Goal: Task Accomplishment & Management: Manage account settings

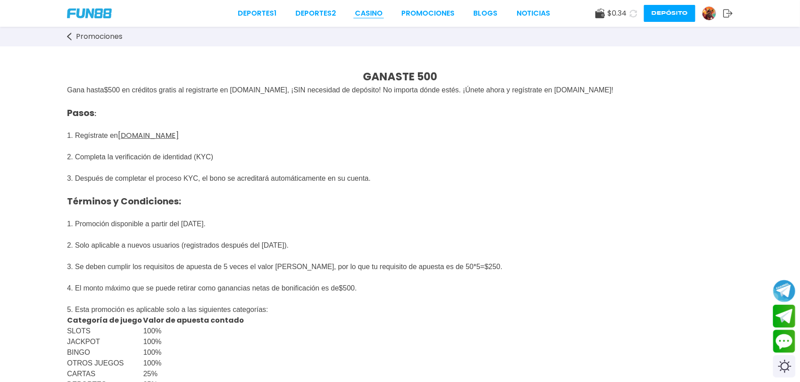
click at [355, 11] on link "CASINO" at bounding box center [369, 13] width 28 height 11
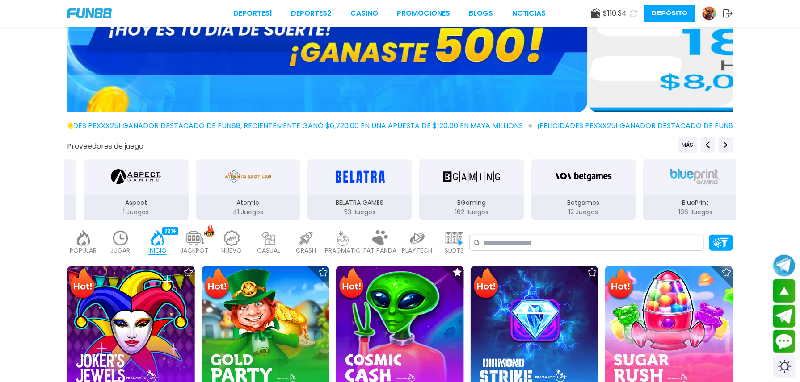
scroll to position [259, 0]
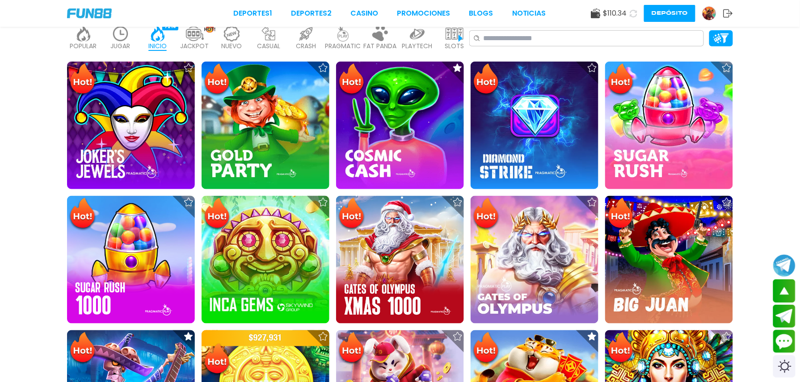
click at [130, 42] on p "JUGAR" at bounding box center [121, 46] width 20 height 9
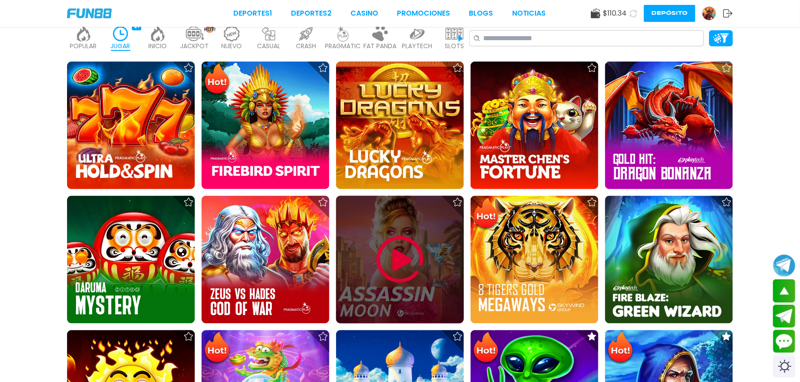
click at [409, 233] on img at bounding box center [400, 260] width 54 height 54
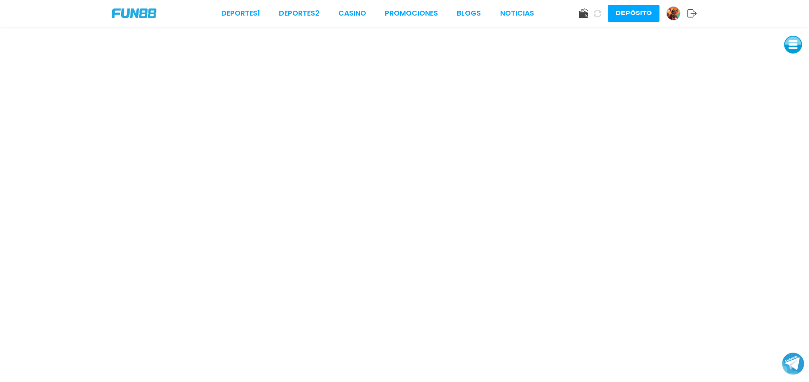
click at [347, 13] on link "CASINO" at bounding box center [352, 13] width 28 height 11
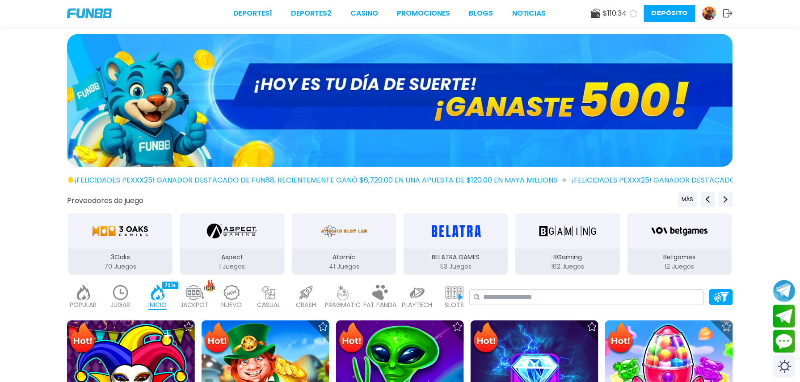
click at [130, 301] on p "JUGAR" at bounding box center [121, 305] width 20 height 9
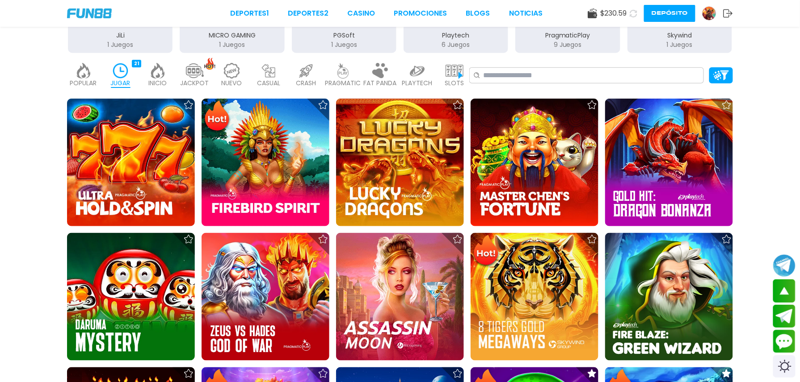
scroll to position [236, 0]
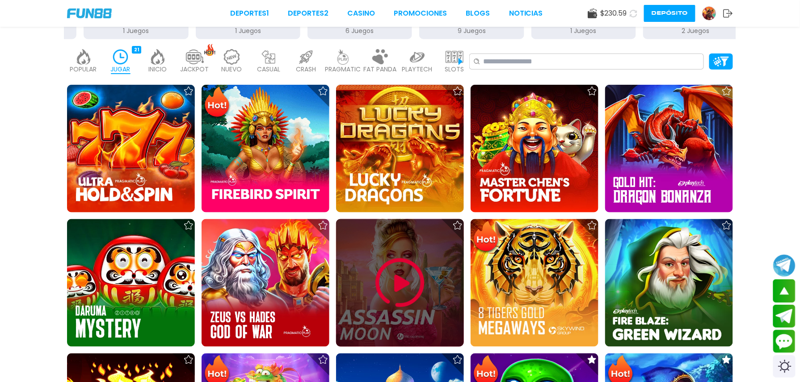
click at [408, 256] on img at bounding box center [400, 283] width 54 height 54
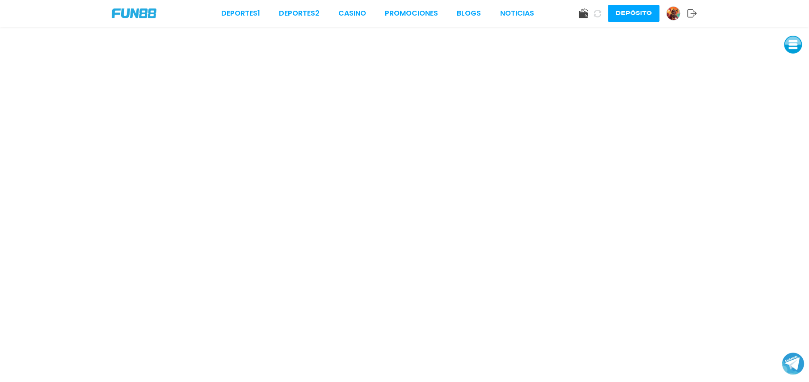
click at [582, 18] on use at bounding box center [583, 13] width 9 height 10
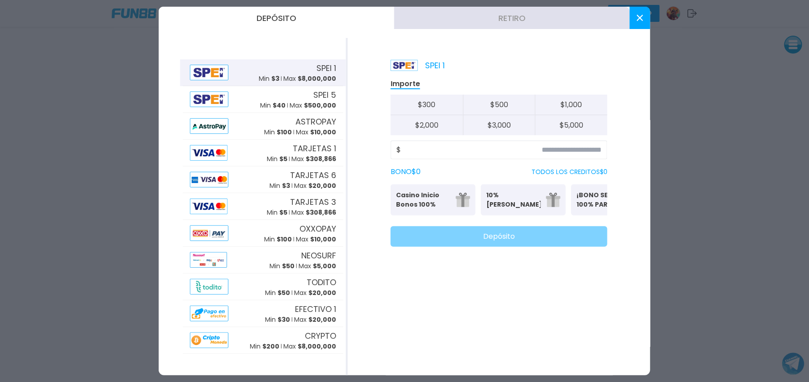
click at [454, 23] on button "Retiro" at bounding box center [511, 18] width 235 height 22
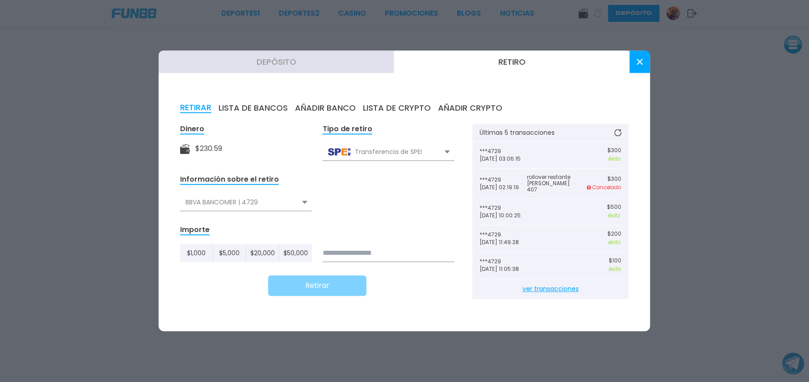
click at [363, 258] on form "Dinero $ 230.59 Tipo de retiro Transferencia de SPEI Transferencia de SPEI Tran…" at bounding box center [317, 210] width 274 height 172
click at [359, 254] on input at bounding box center [389, 254] width 132 height 18
type input "***"
click at [338, 289] on button "Retirar" at bounding box center [317, 286] width 98 height 21
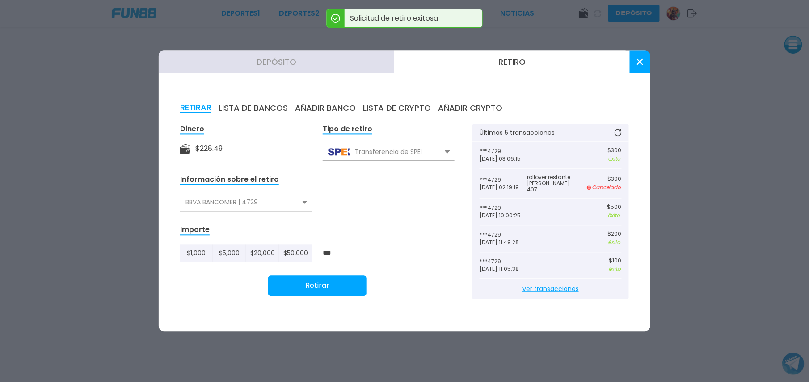
click at [637, 61] on icon at bounding box center [640, 62] width 6 height 6
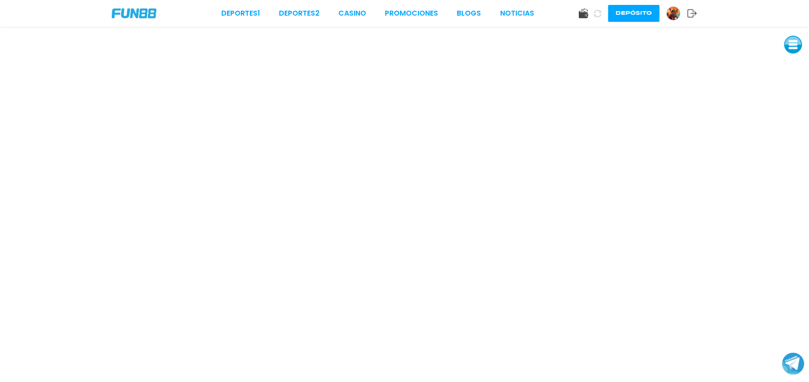
click at [349, 21] on div "Deportes 1 Deportes 2 CASINO Promociones BLOGS NOTICIAS Depósito" at bounding box center [404, 13] width 809 height 27
click at [355, 10] on link "CASINO" at bounding box center [352, 13] width 28 height 11
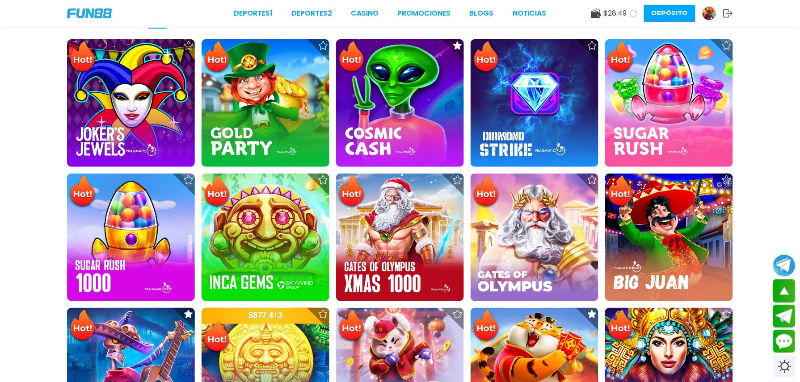
scroll to position [259, 0]
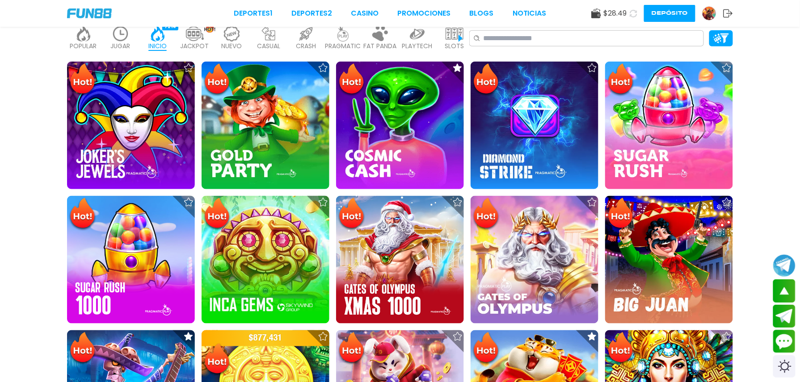
click at [130, 42] on p "JUGAR" at bounding box center [121, 46] width 20 height 9
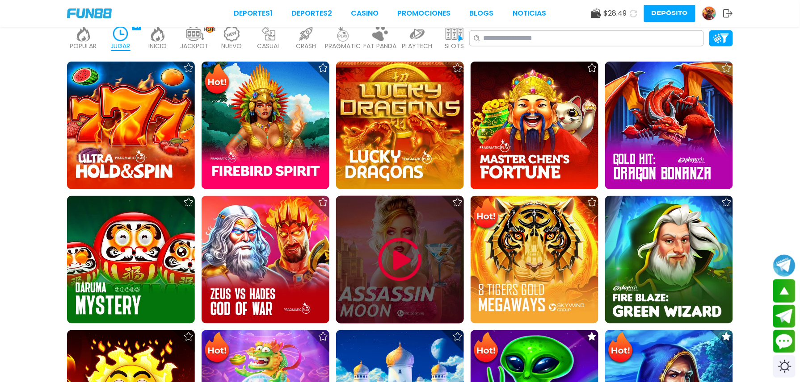
click at [413, 196] on div at bounding box center [400, 260] width 128 height 128
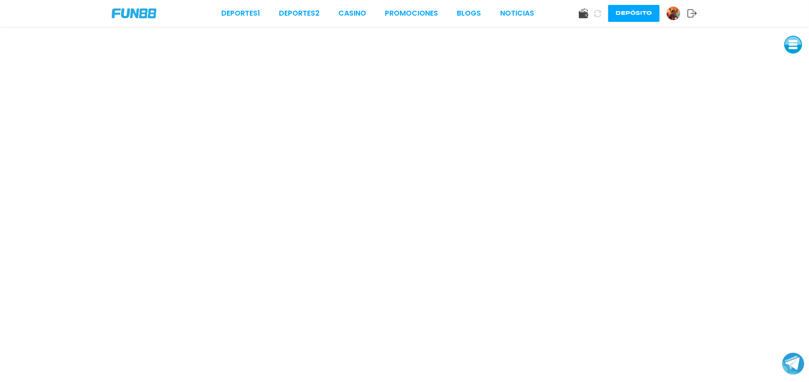
click at [580, 11] on icon at bounding box center [584, 13] width 10 height 10
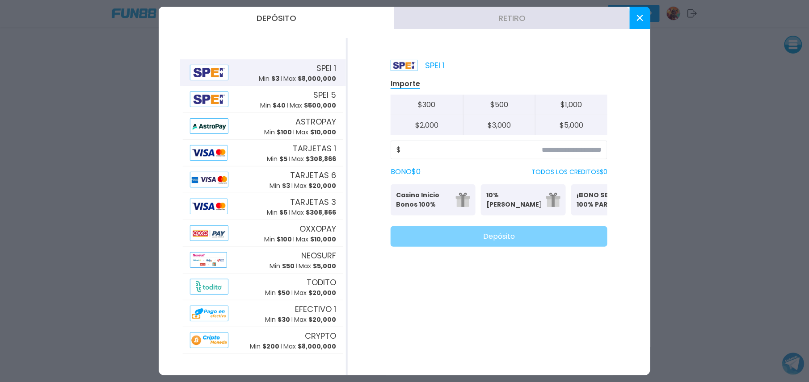
click at [516, 22] on button "Retiro" at bounding box center [511, 18] width 235 height 22
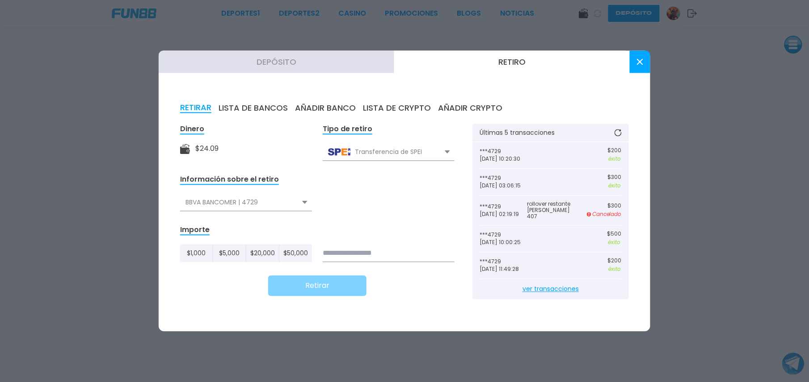
click at [636, 63] on button at bounding box center [639, 62] width 21 height 22
